Goal: Information Seeking & Learning: Find specific fact

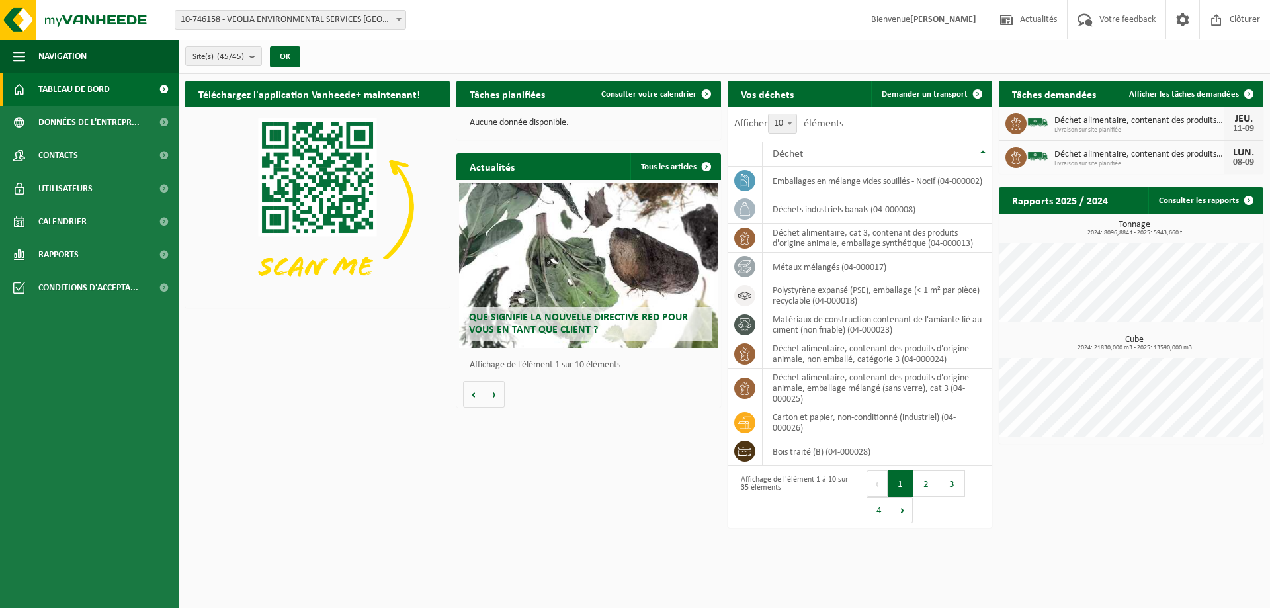
click at [308, 19] on span "10-746158 - VEOLIA ENVIRONMENTAL SERVICES [GEOGRAPHIC_DATA] - [GEOGRAPHIC_DATA]" at bounding box center [290, 20] width 230 height 19
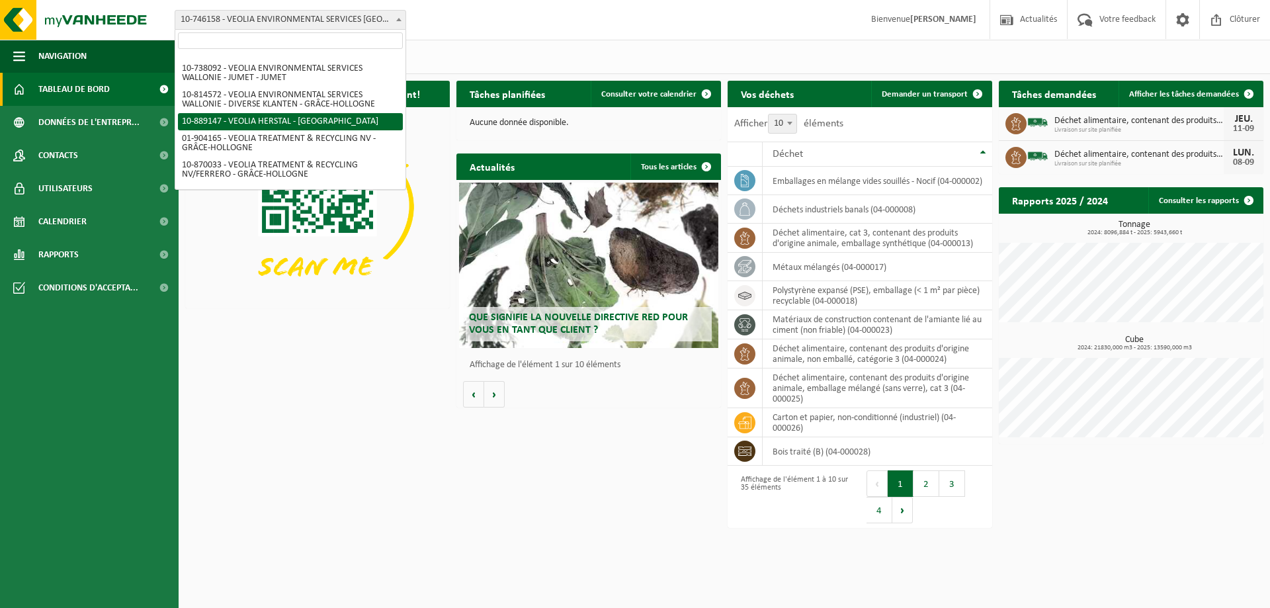
scroll to position [1000, 0]
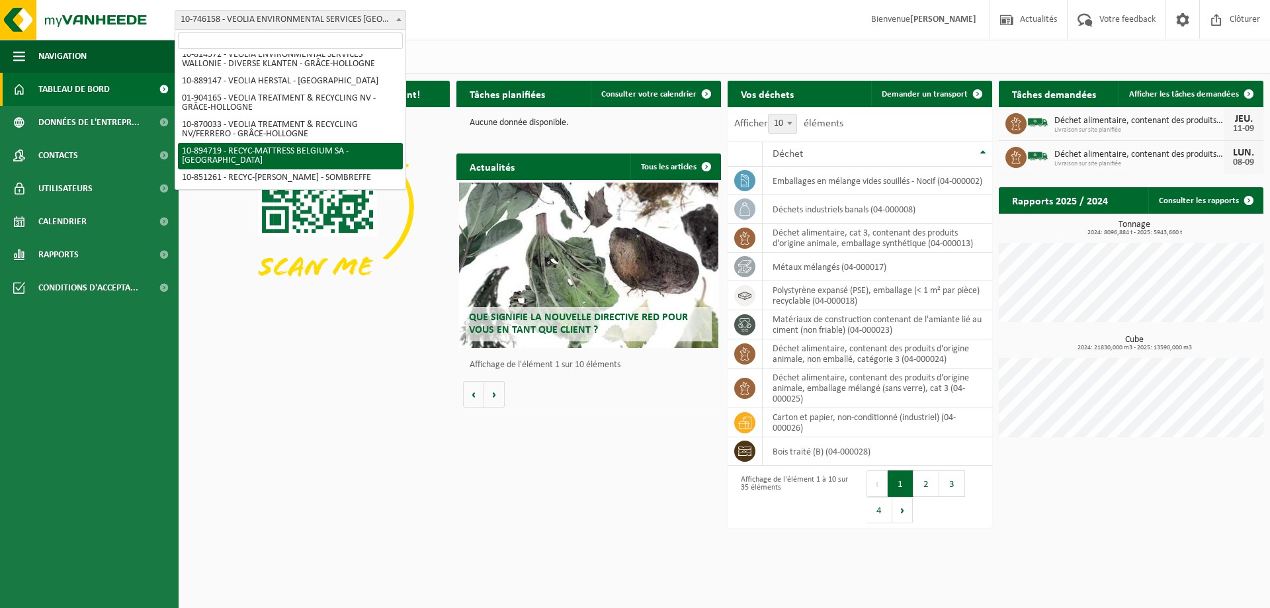
select select "116490"
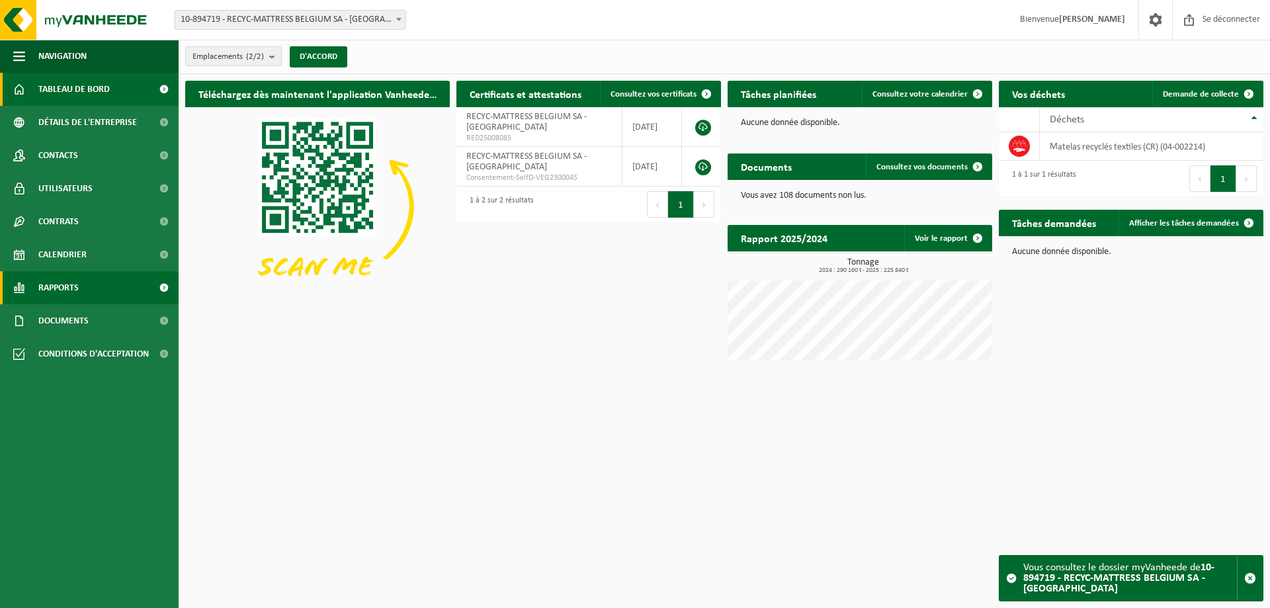
click at [67, 292] on font "Rapports" at bounding box center [58, 288] width 40 height 10
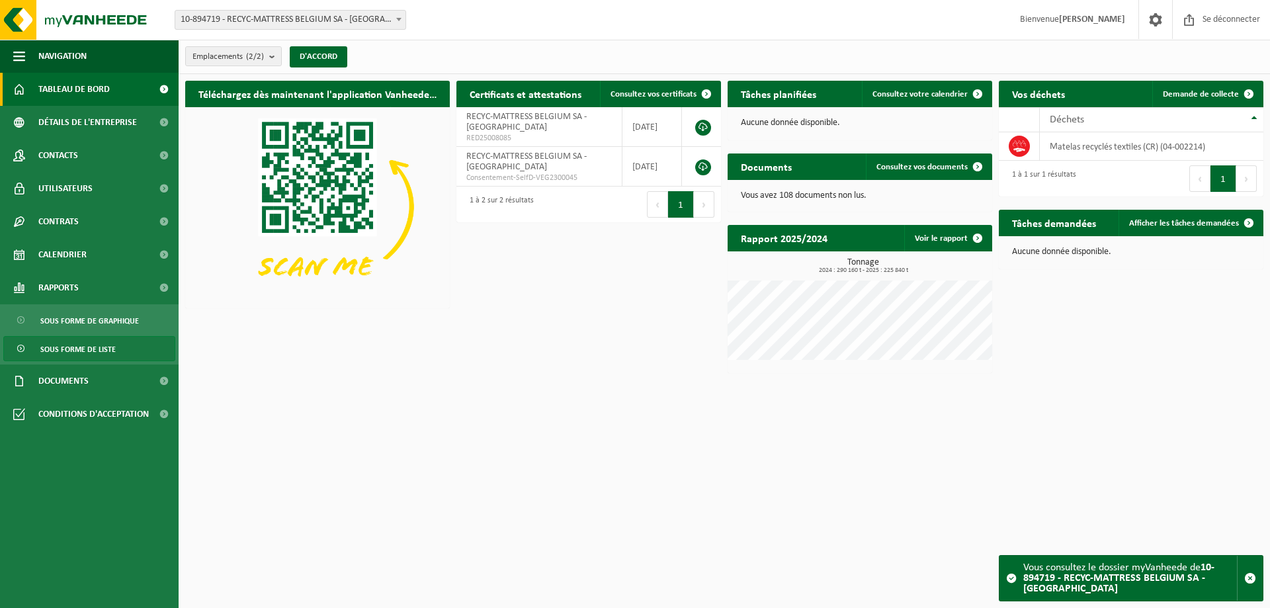
click at [94, 346] on font "Sous forme de liste" at bounding box center [77, 350] width 75 height 8
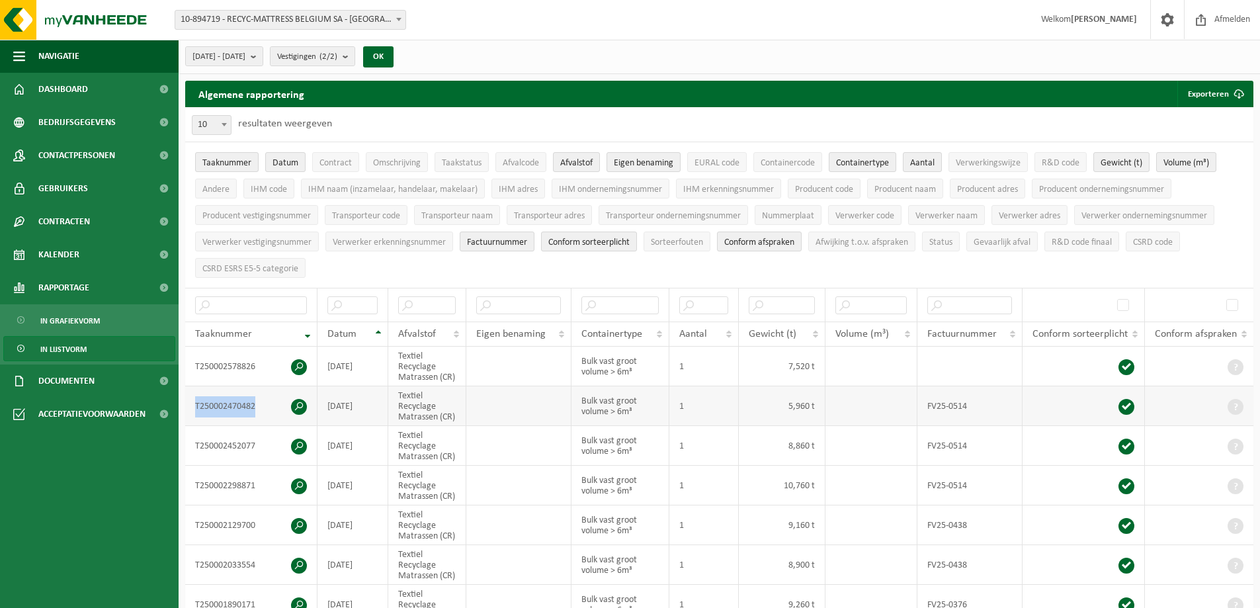
drag, startPoint x: 258, startPoint y: 400, endPoint x: 204, endPoint y: 398, distance: 54.3
click at [194, 394] on td "T250002470482" at bounding box center [251, 406] width 132 height 40
copy td "T250002470482"
drag, startPoint x: 261, startPoint y: 367, endPoint x: 208, endPoint y: 366, distance: 52.3
click at [194, 361] on td "T250002578826" at bounding box center [251, 367] width 132 height 40
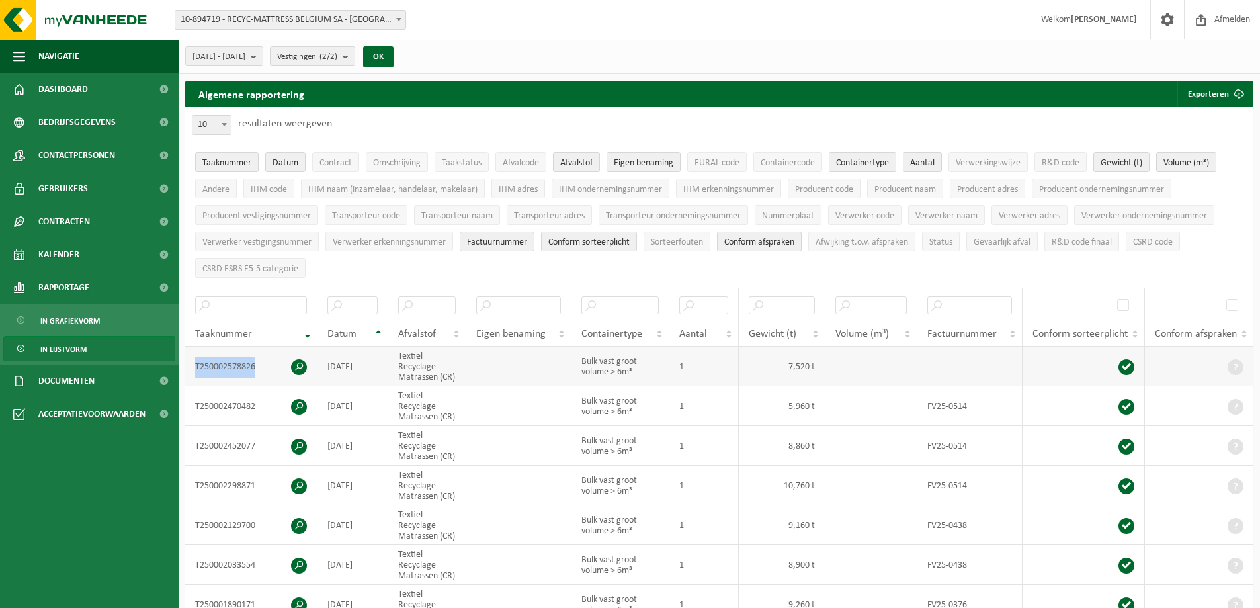
copy td "T250002578826"
